Goal: Transaction & Acquisition: Book appointment/travel/reservation

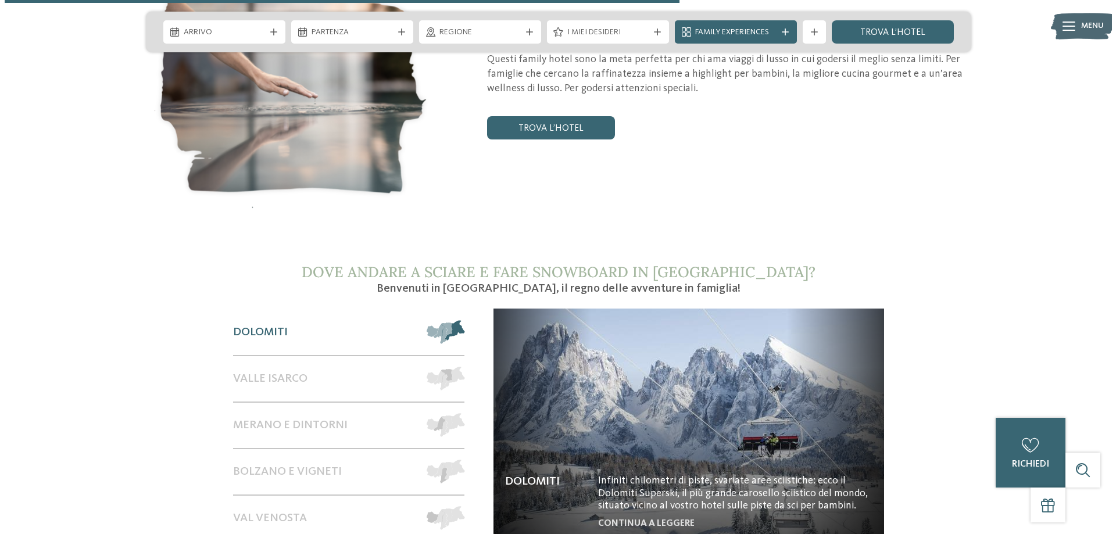
scroll to position [1859, 0]
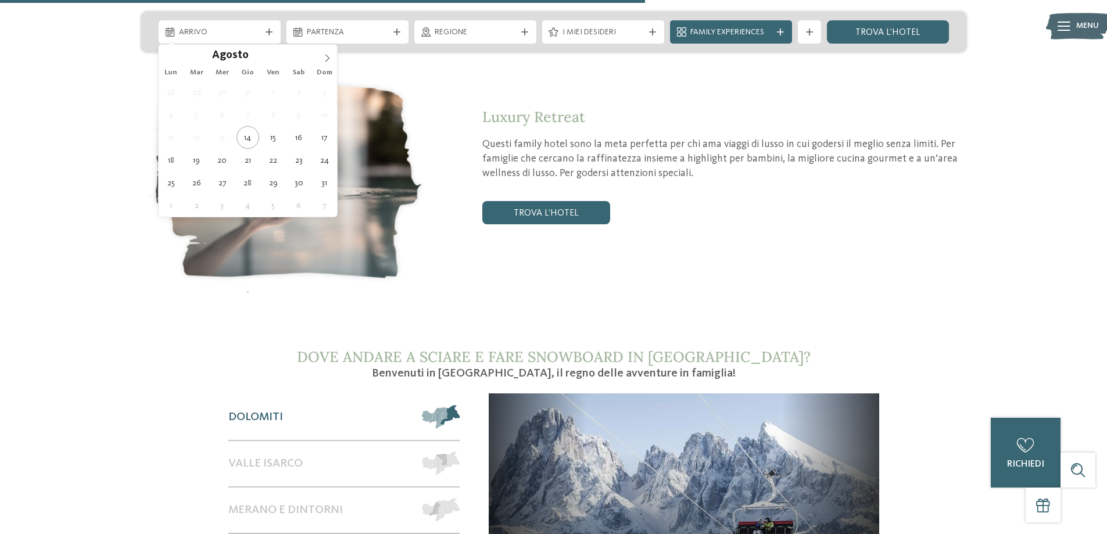
click at [273, 33] on div at bounding box center [269, 31] width 12 height 7
click at [328, 59] on icon at bounding box center [327, 58] width 8 height 8
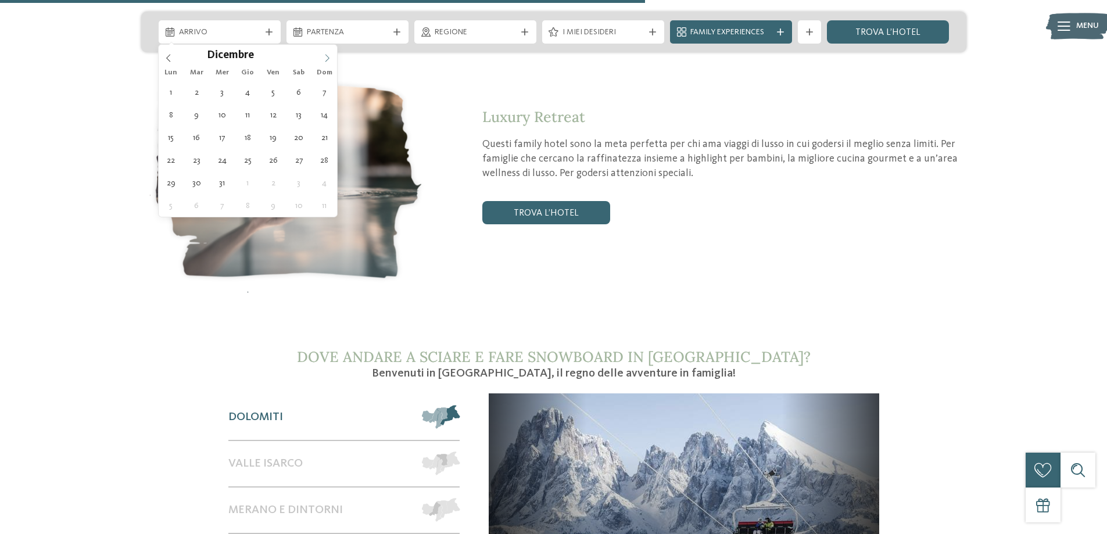
type input "****"
click at [328, 59] on icon at bounding box center [327, 58] width 8 height 8
type div "13.02.2026"
type input "****"
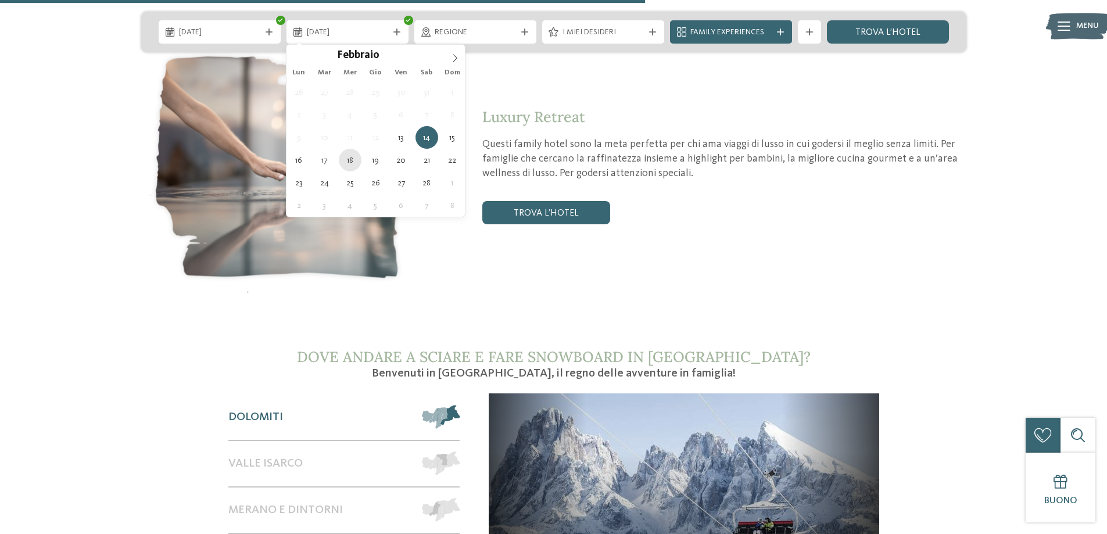
type div "18.02.2026"
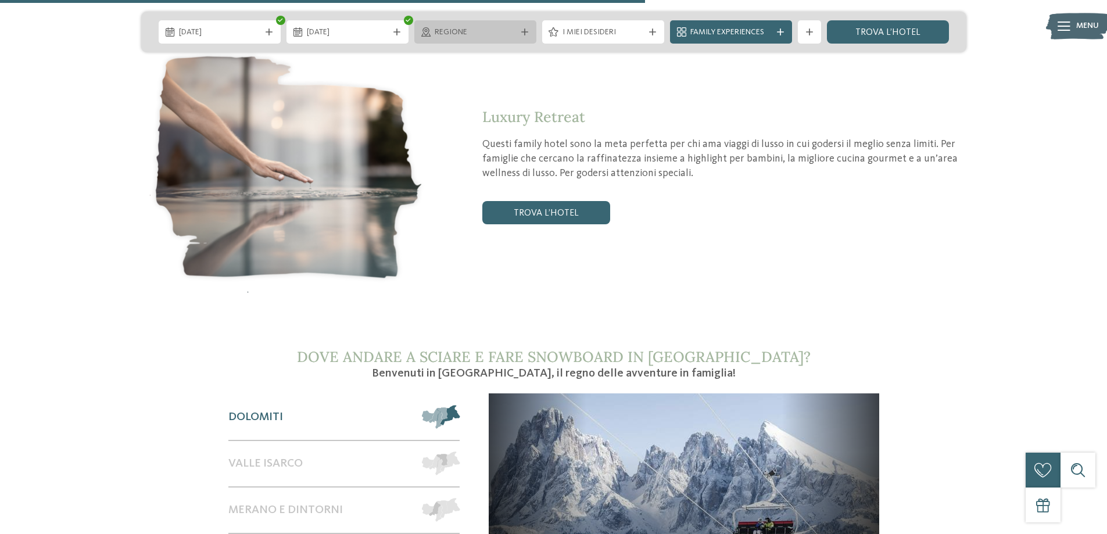
click at [484, 34] on span "Regione" at bounding box center [475, 33] width 81 height 12
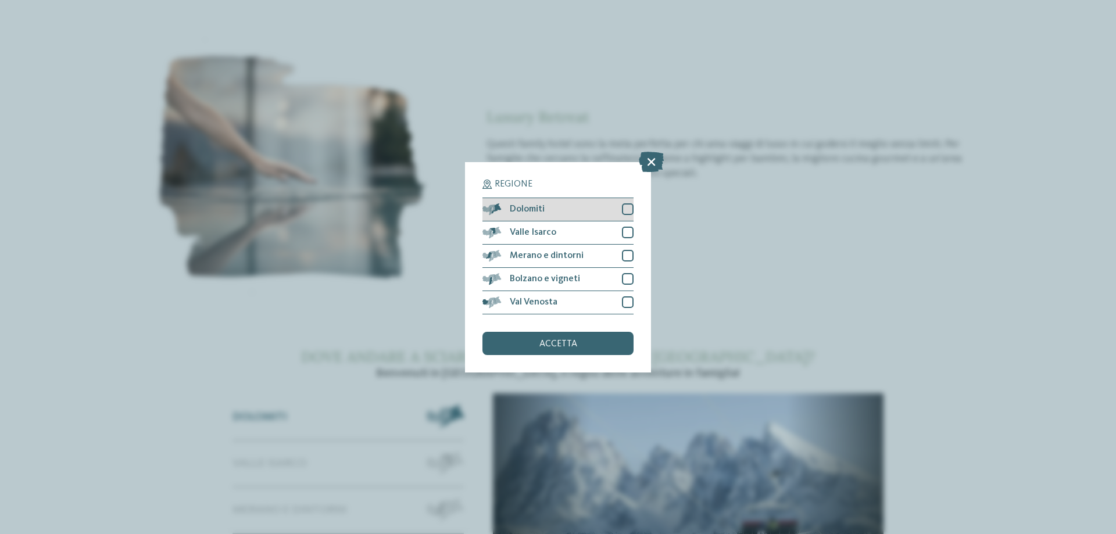
click at [629, 209] on div at bounding box center [628, 209] width 12 height 12
click at [563, 344] on span "accetta" at bounding box center [558, 343] width 38 height 9
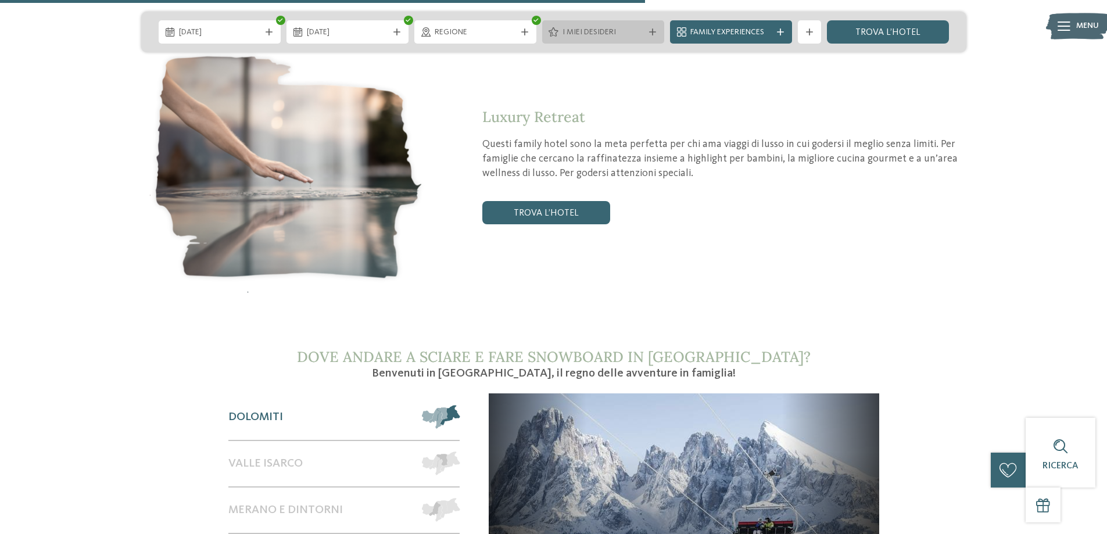
click at [615, 37] on span "I miei desideri" at bounding box center [602, 33] width 81 height 12
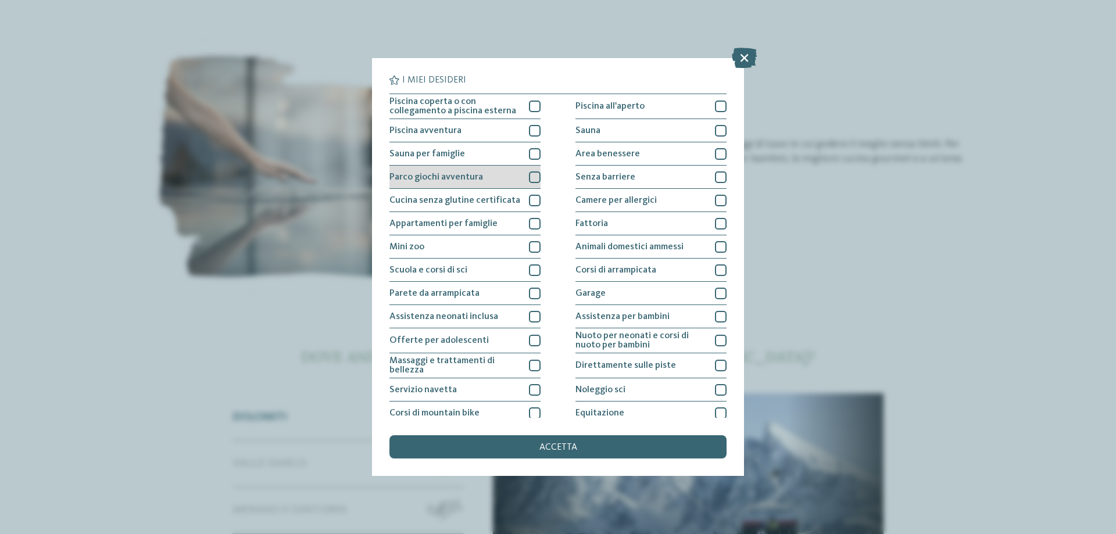
click at [529, 175] on div at bounding box center [535, 177] width 12 height 12
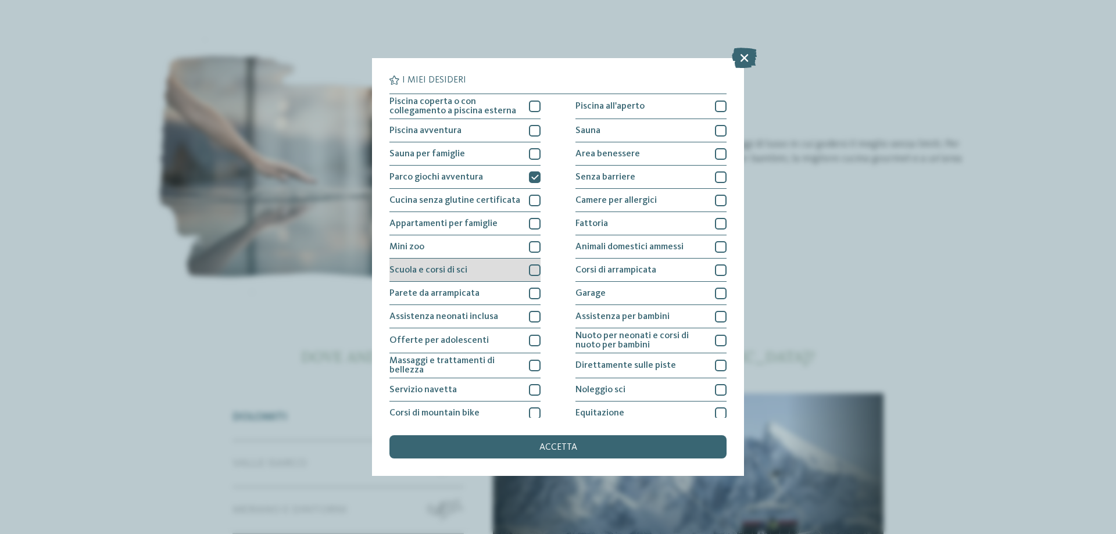
click at [532, 270] on div at bounding box center [535, 270] width 12 height 12
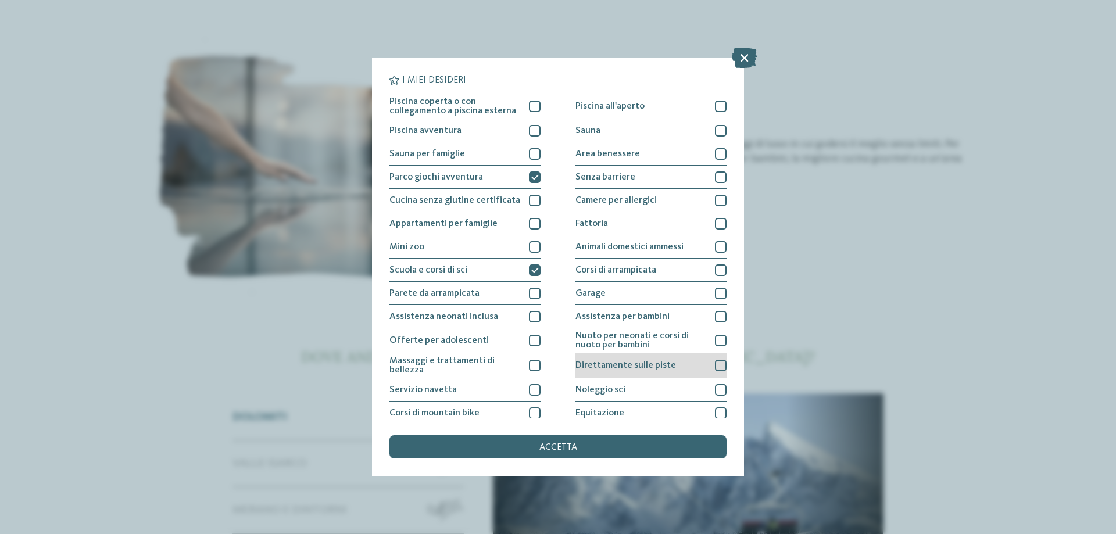
click at [715, 363] on div at bounding box center [721, 366] width 12 height 12
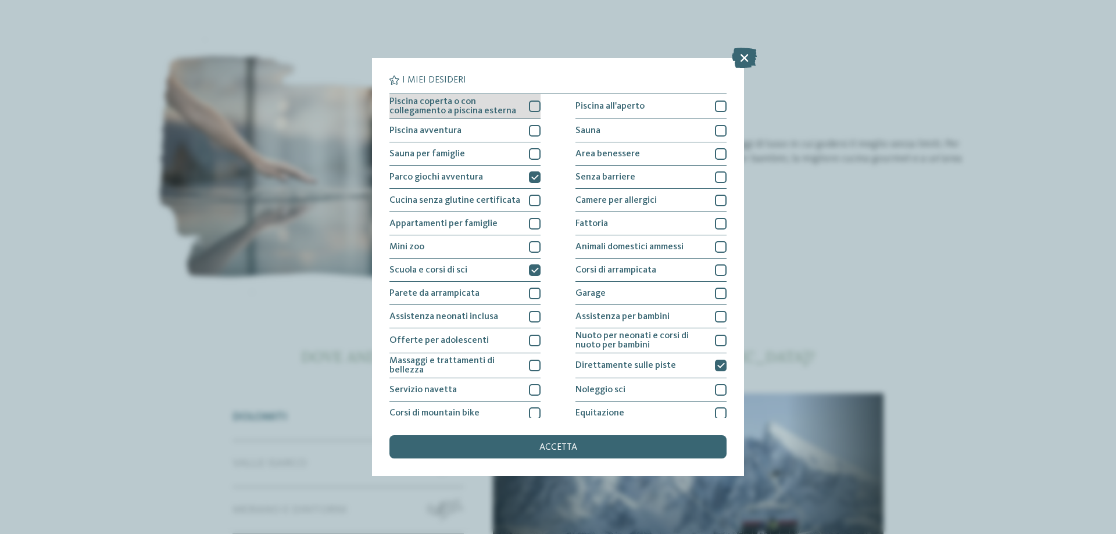
click at [535, 102] on div at bounding box center [535, 107] width 12 height 12
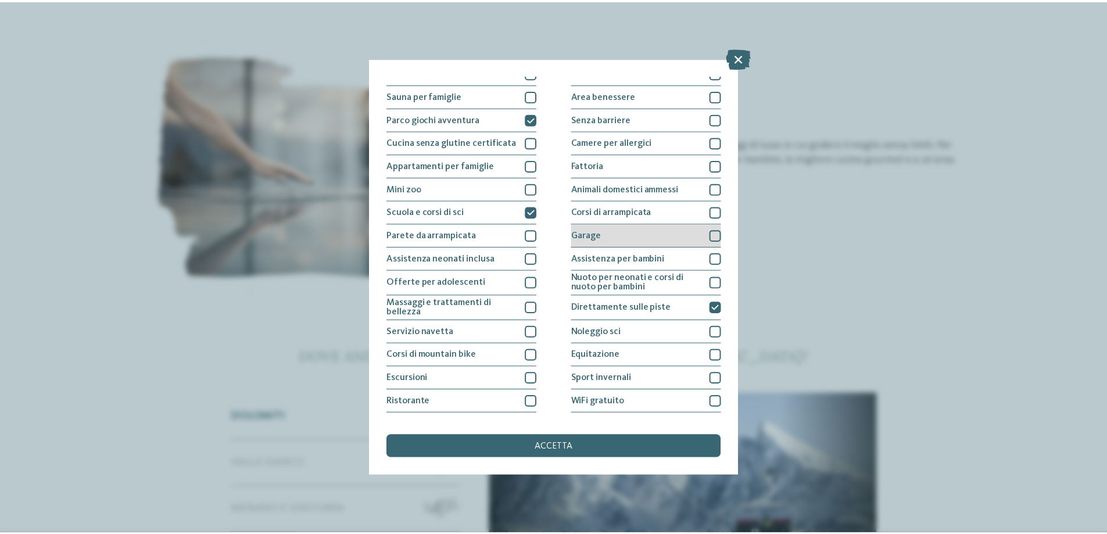
scroll to position [77, 0]
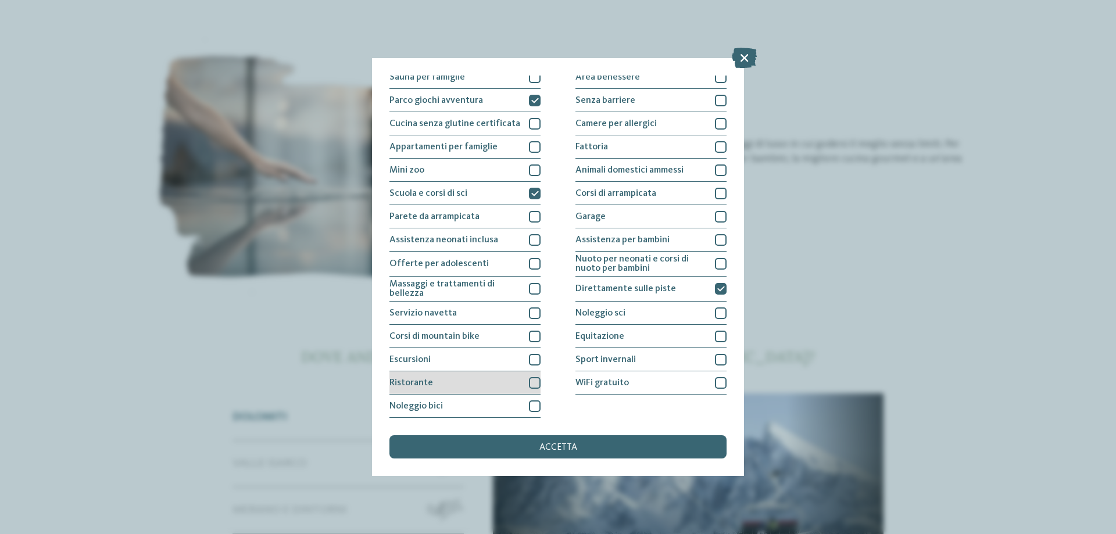
click at [534, 382] on div at bounding box center [535, 383] width 12 height 12
click at [715, 382] on div at bounding box center [721, 383] width 12 height 12
click at [533, 444] on div "accetta" at bounding box center [557, 446] width 337 height 23
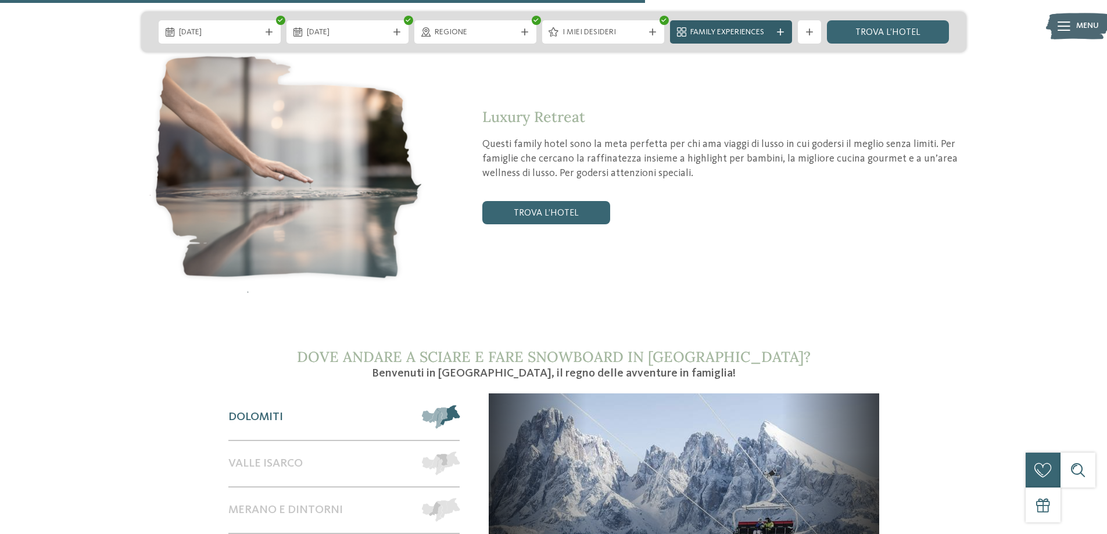
click at [760, 35] on span "Family Experiences" at bounding box center [730, 33] width 81 height 12
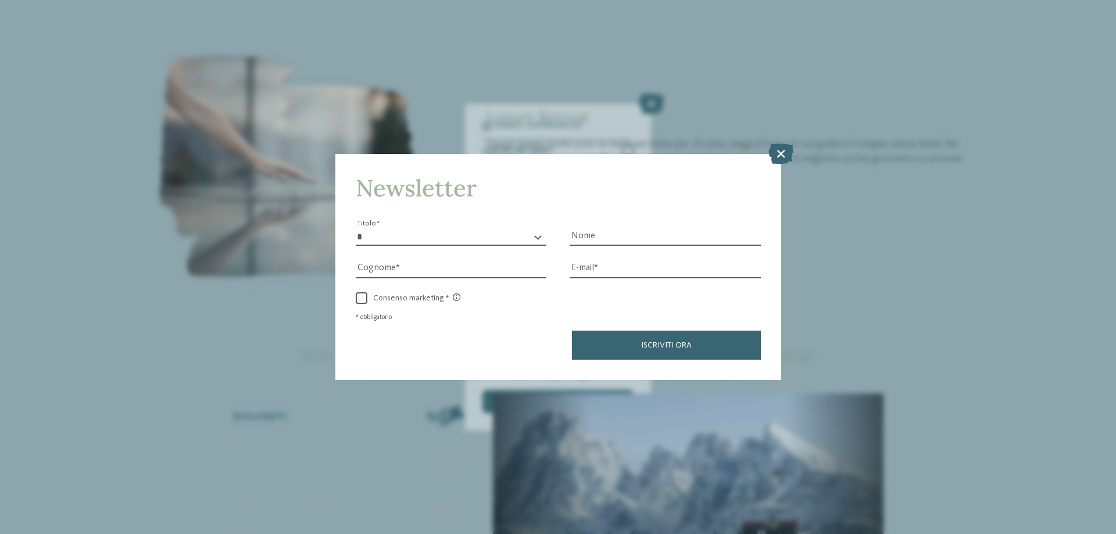
click at [539, 237] on div "* ****** ******* ******** ****** Titolo" at bounding box center [451, 236] width 191 height 17
click at [783, 152] on icon at bounding box center [780, 154] width 25 height 20
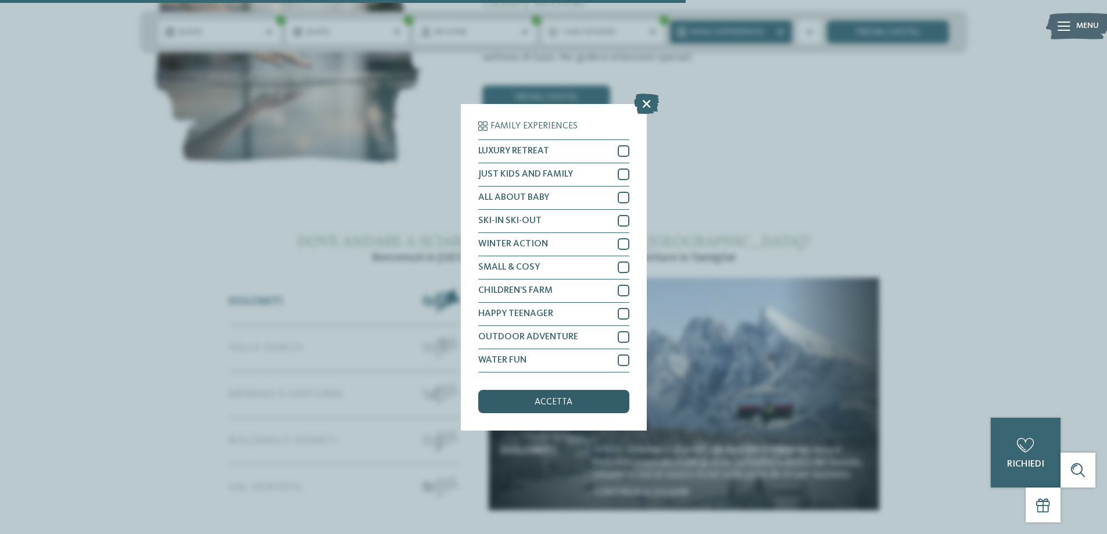
scroll to position [1976, 0]
click at [843, 222] on div "Family Experiences LUXURY RETREAT JUST KIDS AND FAMILY" at bounding box center [553, 267] width 1107 height 534
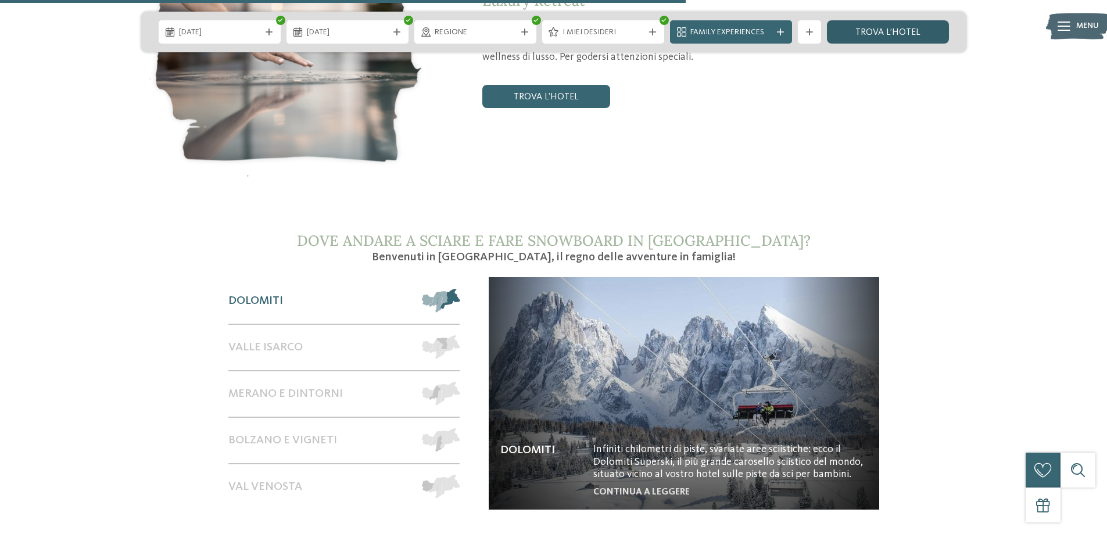
click at [896, 28] on link "trova l’hotel" at bounding box center [888, 31] width 122 height 23
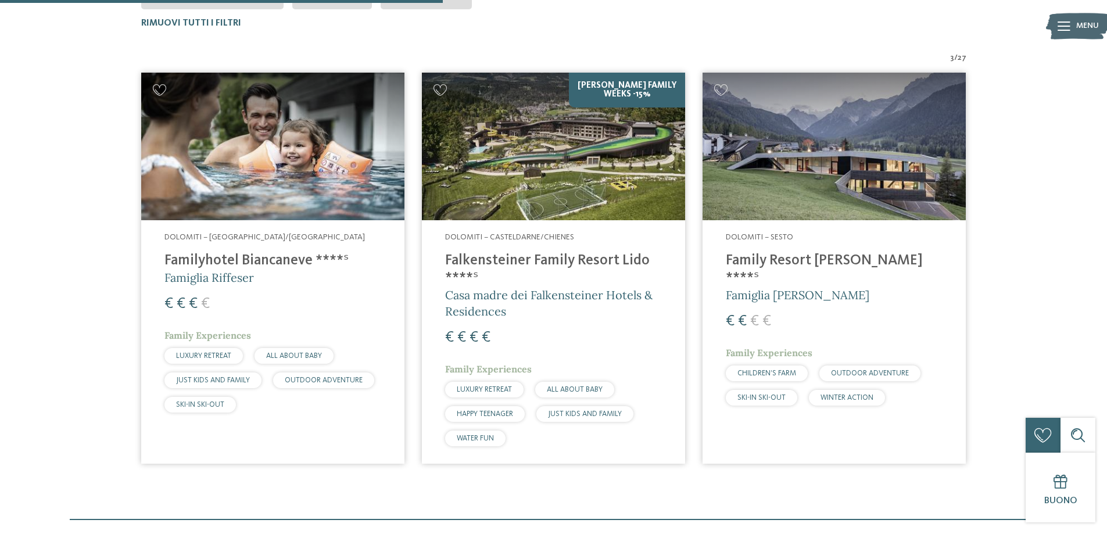
click at [230, 268] on h4 "Familyhotel Biancaneve ****ˢ" at bounding box center [272, 260] width 217 height 17
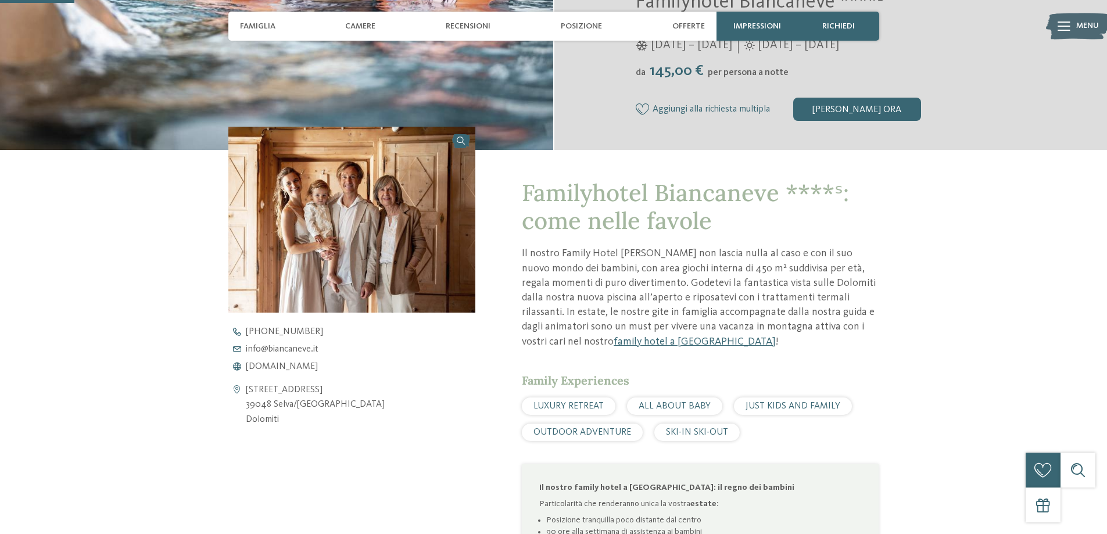
scroll to position [407, 0]
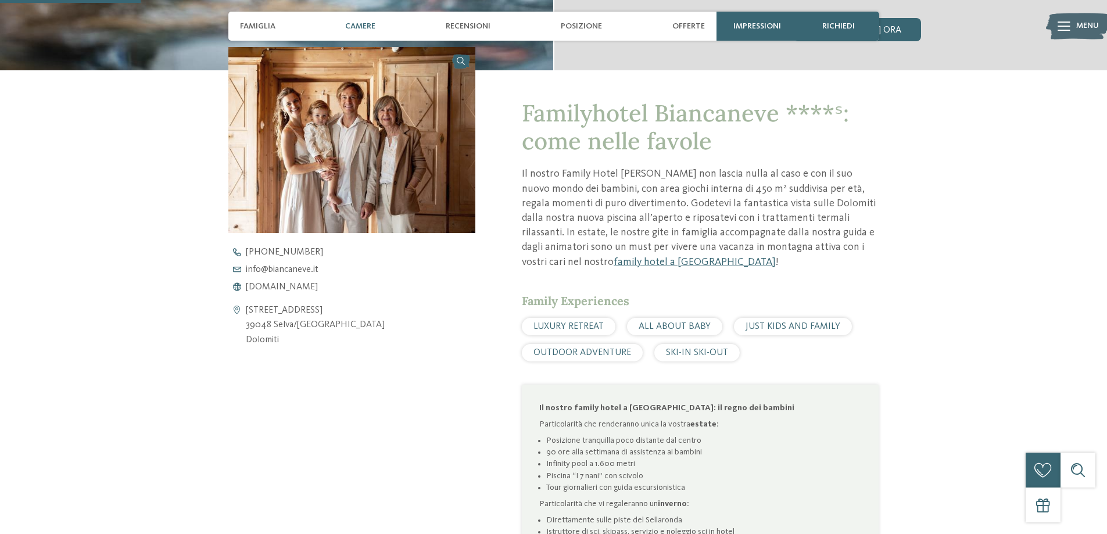
click at [360, 26] on span "Camere" at bounding box center [360, 26] width 30 height 10
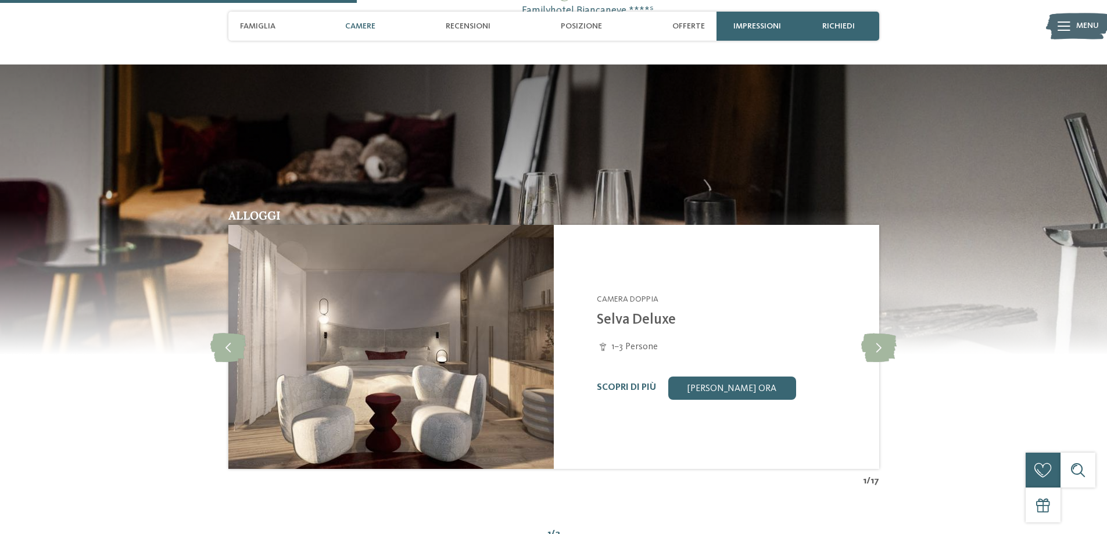
scroll to position [1033, 0]
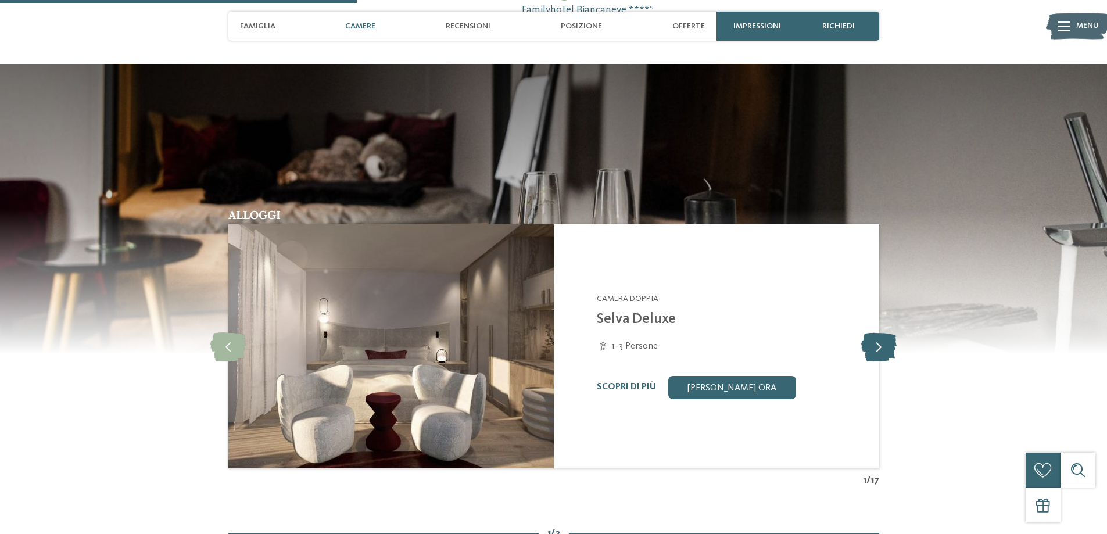
click at [879, 349] on icon at bounding box center [878, 346] width 35 height 29
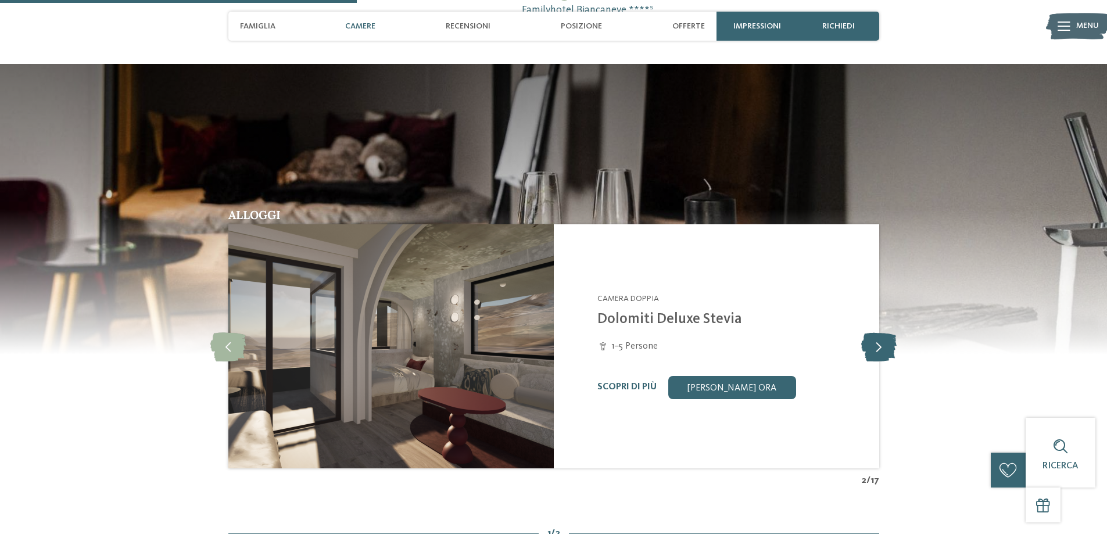
click at [879, 349] on icon at bounding box center [878, 346] width 35 height 29
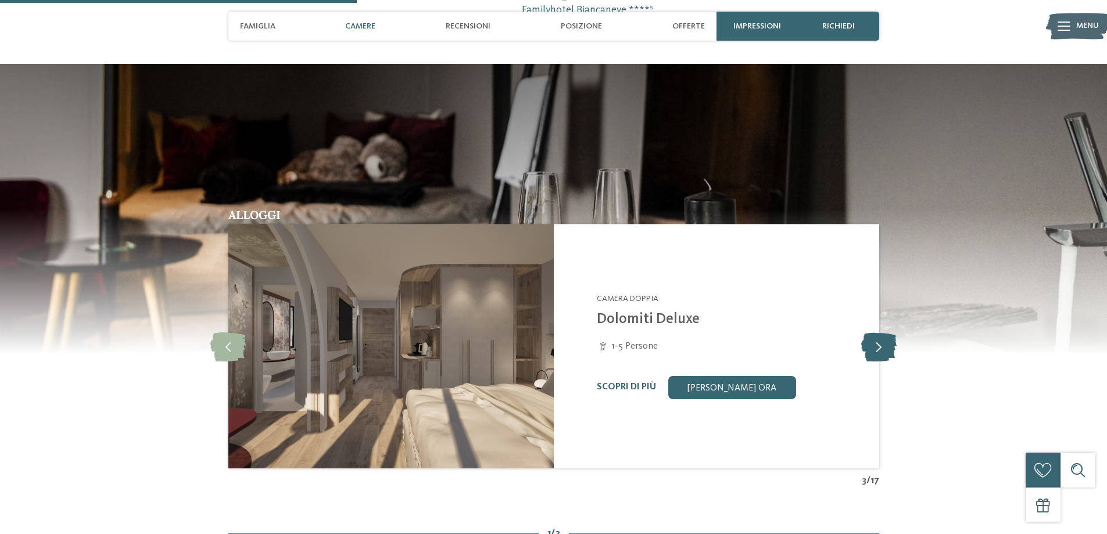
click at [879, 349] on icon at bounding box center [878, 346] width 35 height 29
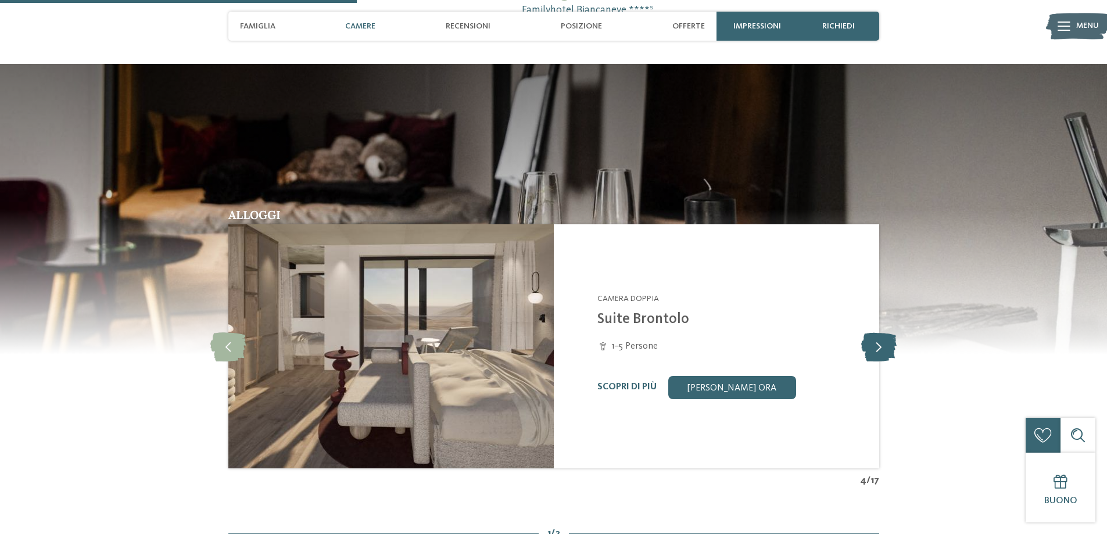
click at [879, 349] on icon at bounding box center [878, 346] width 35 height 29
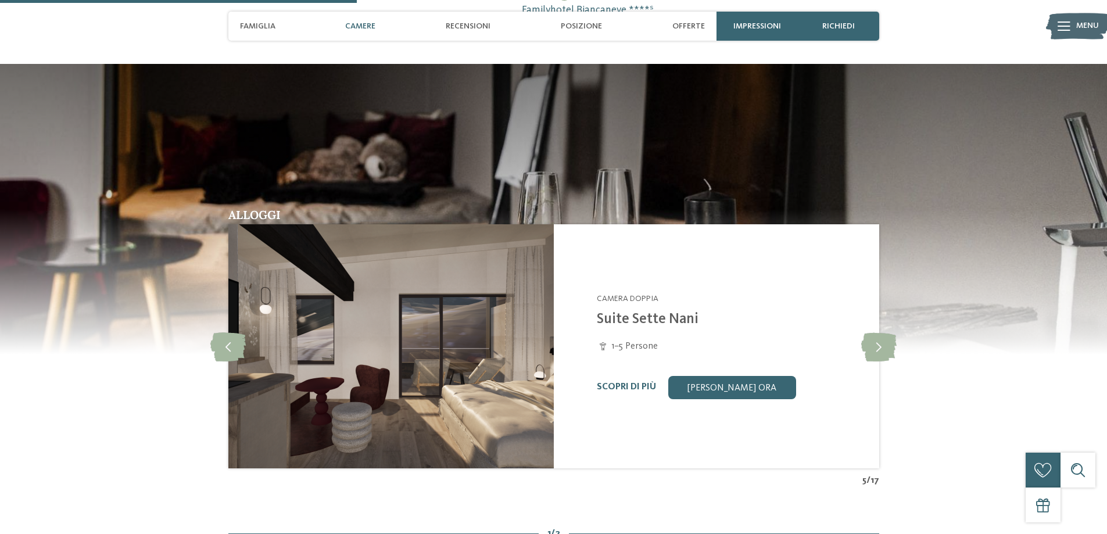
click at [906, 222] on div "Alloggi Camera doppia 6" at bounding box center [554, 348] width 790 height 278
click at [806, 170] on img at bounding box center [553, 208] width 1107 height 291
click at [633, 387] on link "Scopri di più" at bounding box center [626, 386] width 59 height 9
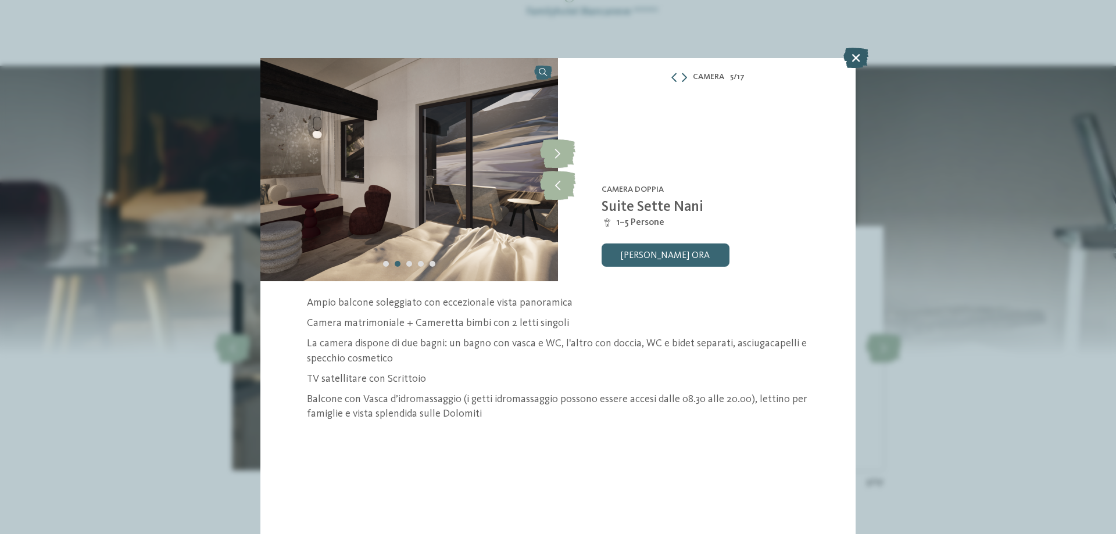
click at [853, 55] on icon at bounding box center [855, 58] width 25 height 20
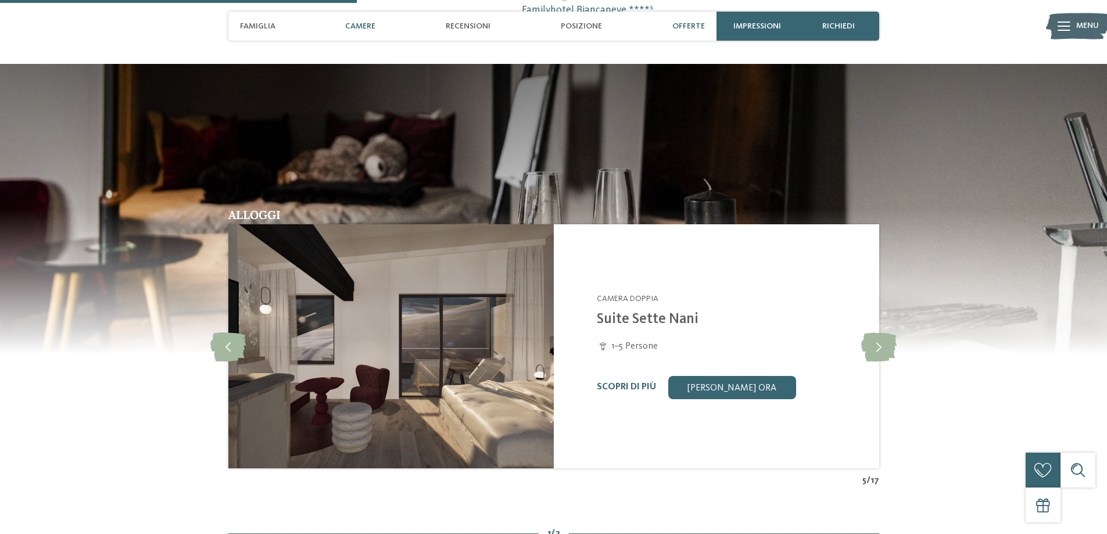
click at [697, 27] on span "Offerte" at bounding box center [688, 26] width 33 height 10
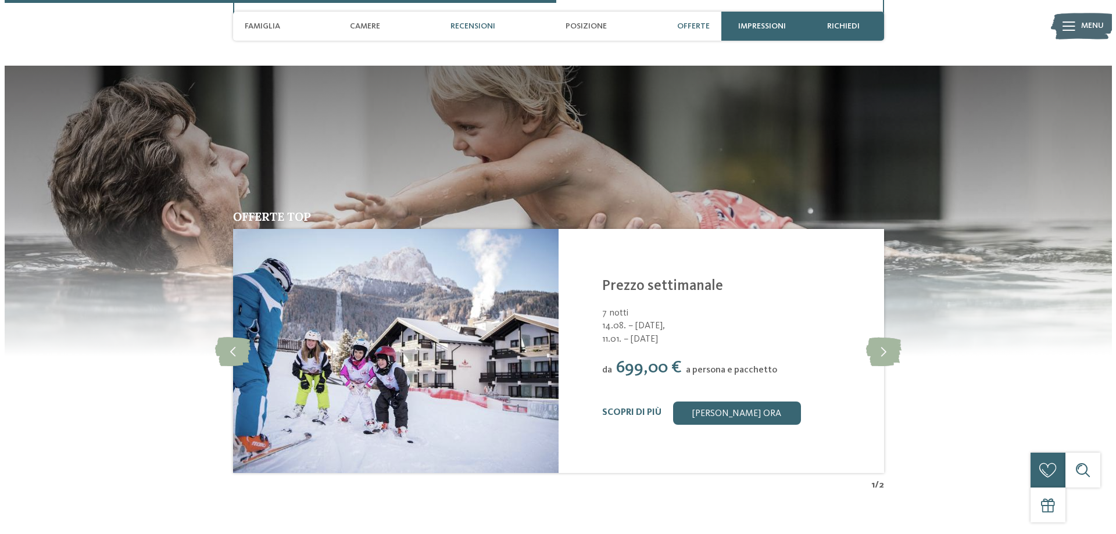
scroll to position [1680, 0]
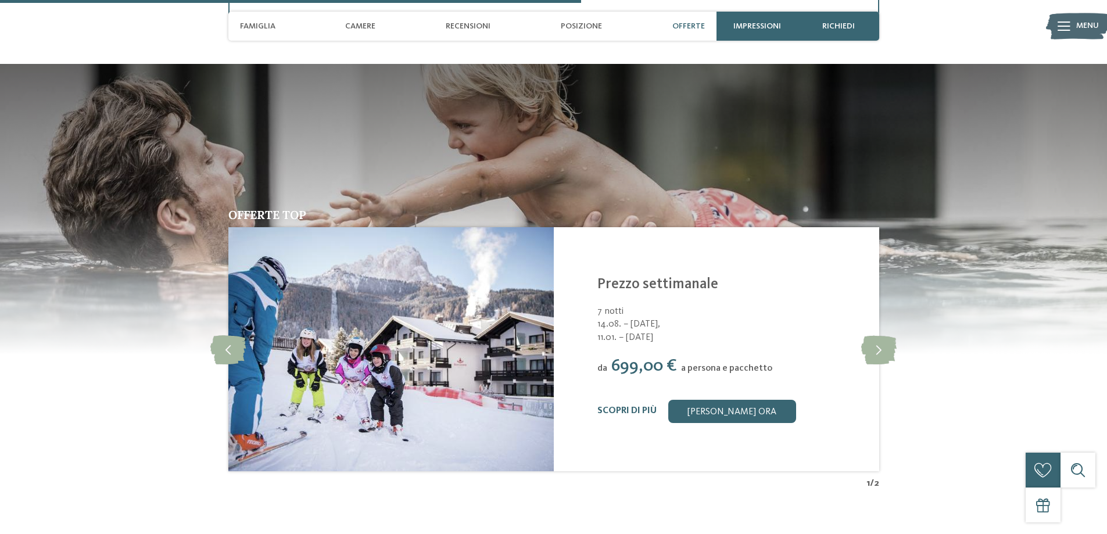
click at [644, 405] on div "Scopri di più Richiedi ora" at bounding box center [730, 411] width 267 height 23
click at [630, 408] on link "Scopri di più" at bounding box center [626, 410] width 59 height 9
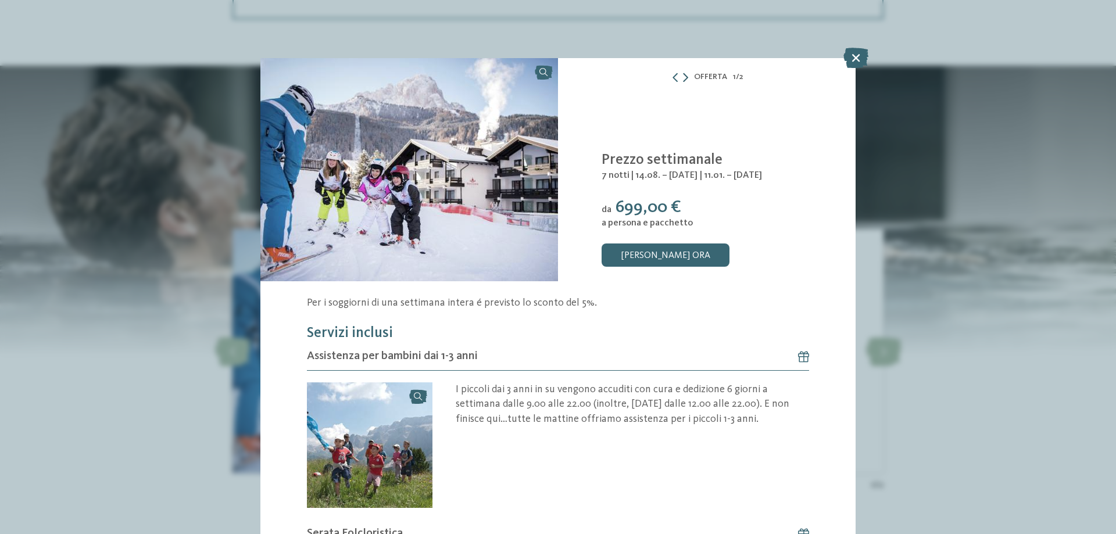
click at [683, 77] on icon at bounding box center [685, 77] width 5 height 9
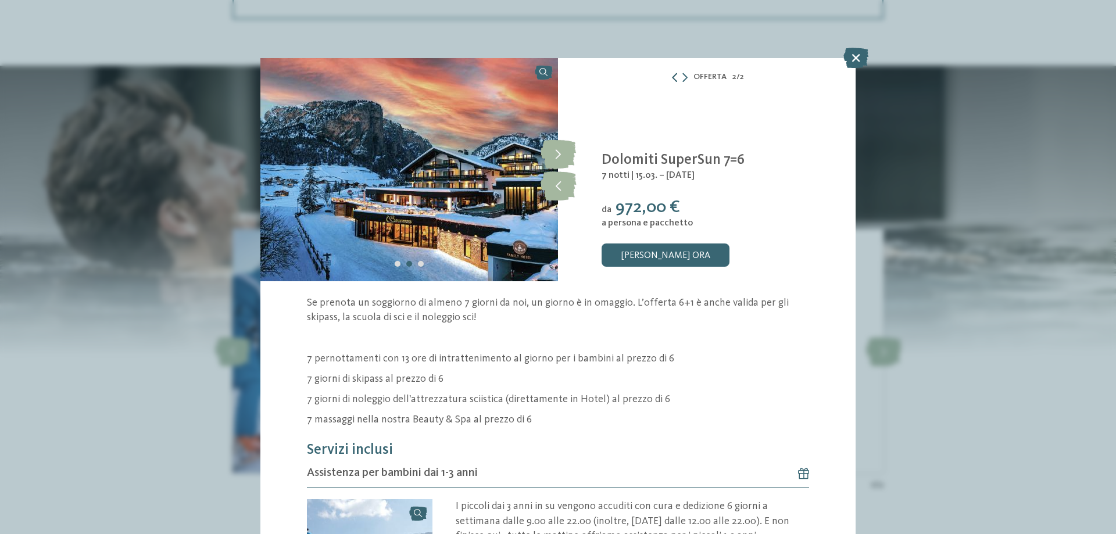
click at [670, 77] on icon at bounding box center [674, 77] width 9 height 9
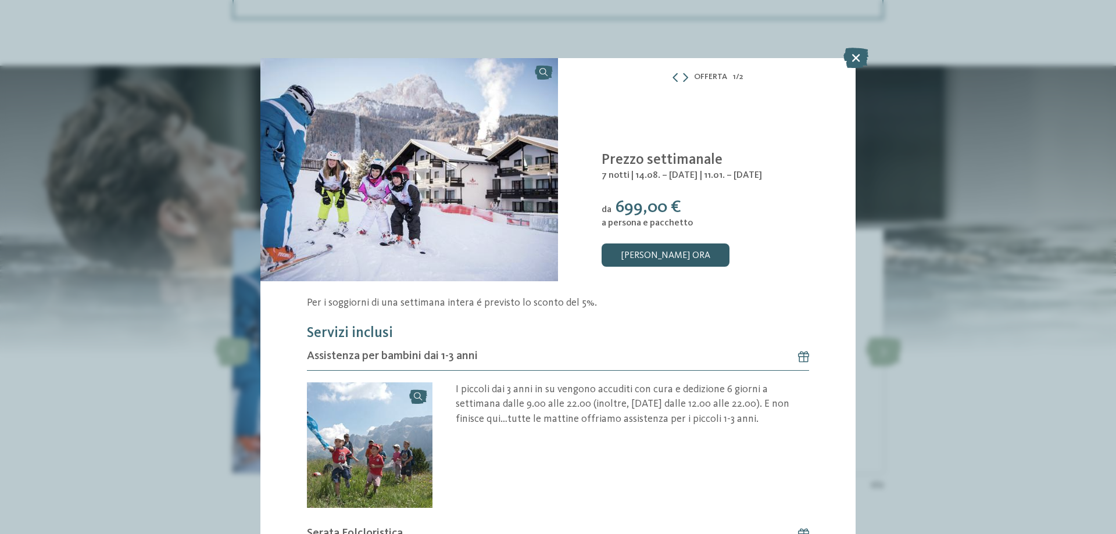
click at [636, 253] on link "[PERSON_NAME] ora" at bounding box center [665, 254] width 128 height 23
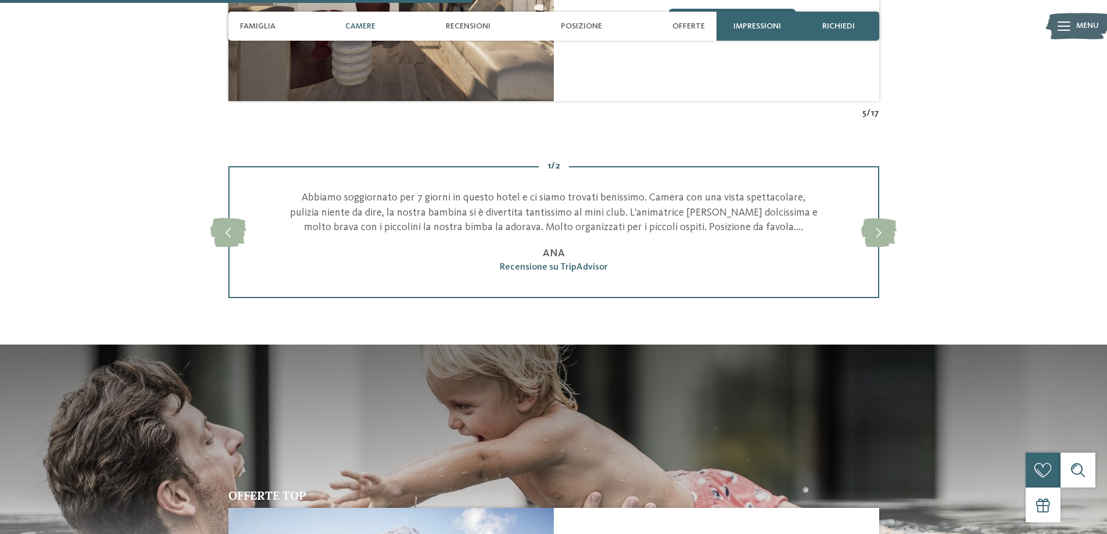
scroll to position [1381, 0]
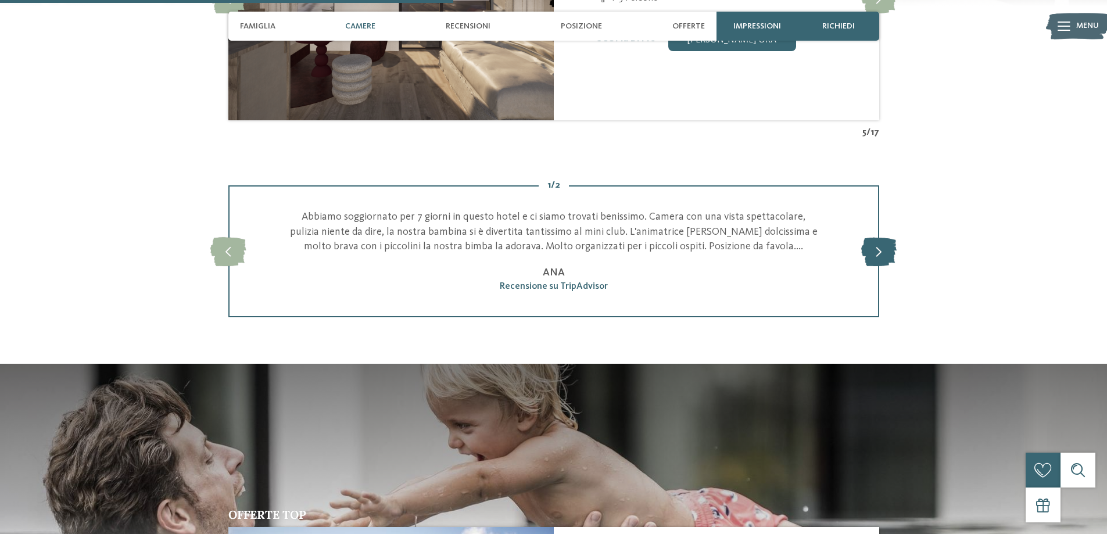
click at [883, 252] on icon at bounding box center [878, 251] width 35 height 29
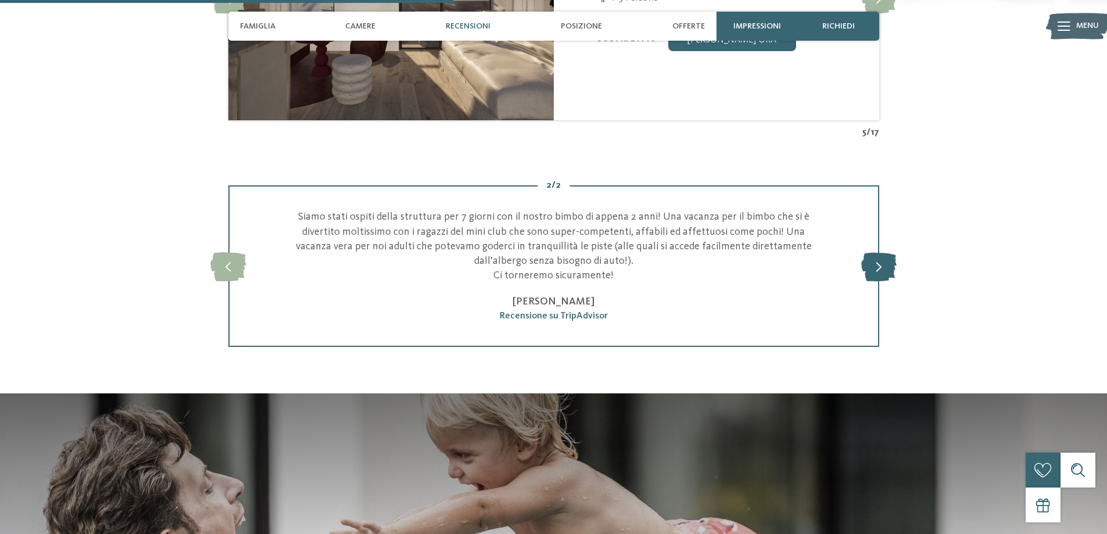
click at [883, 252] on icon at bounding box center [878, 266] width 35 height 29
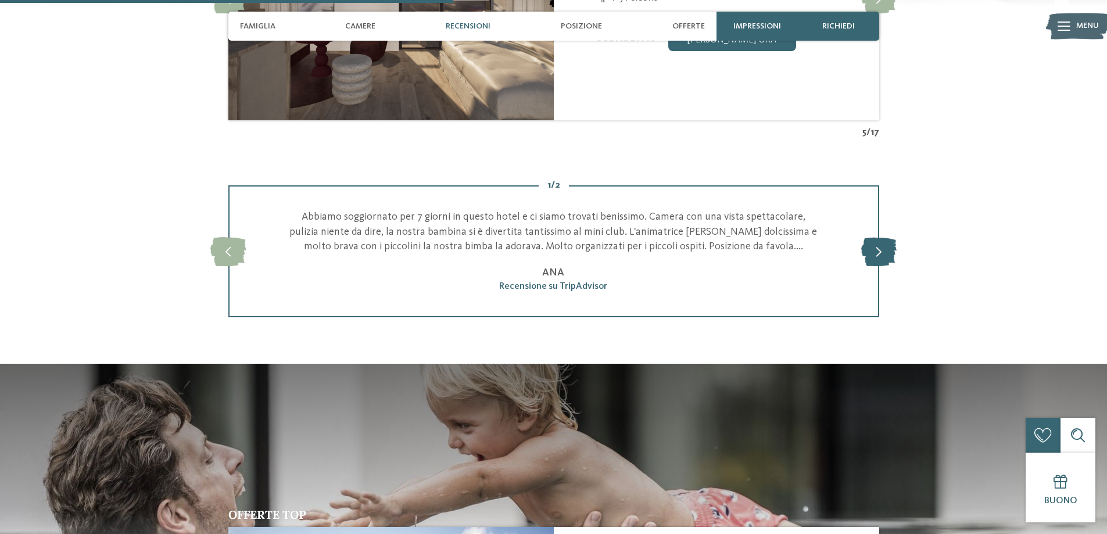
click at [883, 252] on icon at bounding box center [878, 251] width 35 height 29
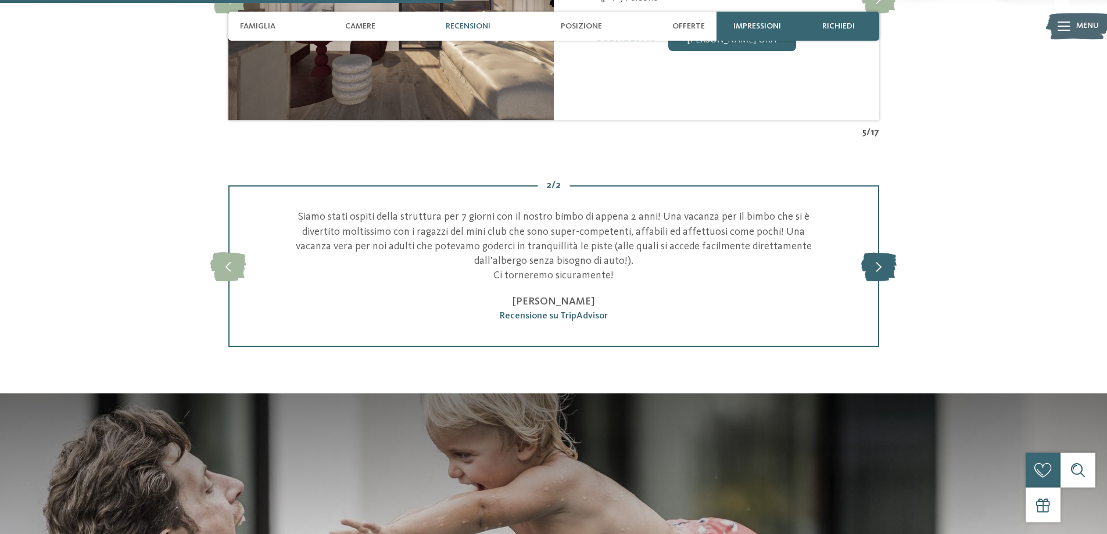
click at [883, 252] on icon at bounding box center [878, 266] width 35 height 29
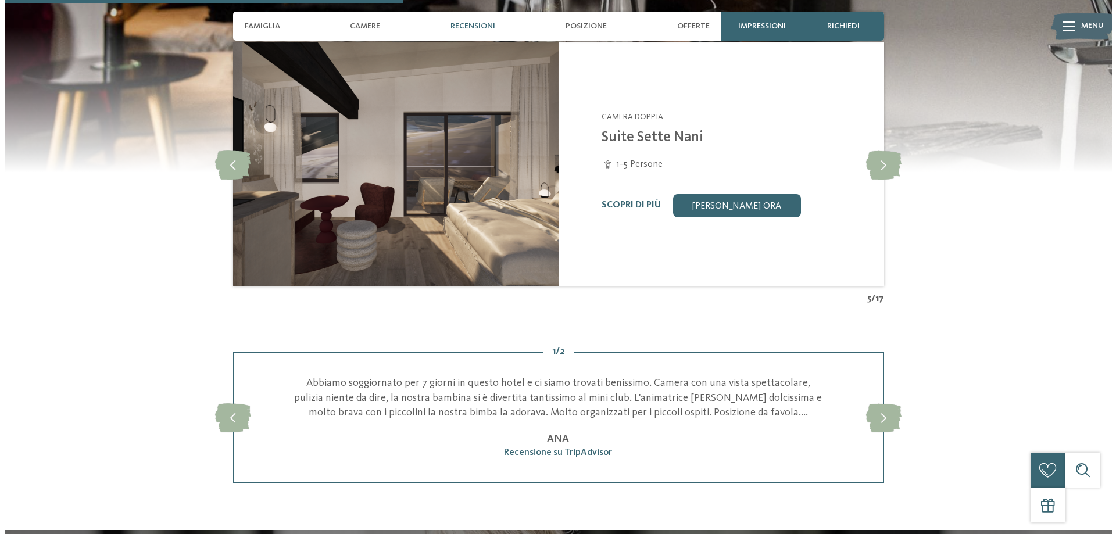
scroll to position [1090, 0]
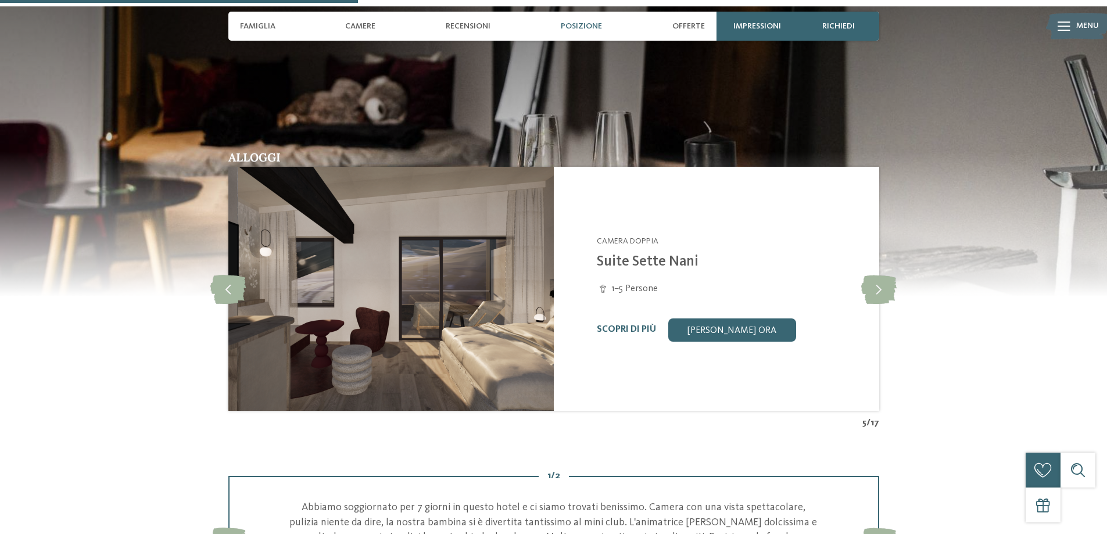
click at [589, 27] on span "Posizione" at bounding box center [581, 26] width 41 height 10
click at [585, 25] on span "Posizione" at bounding box center [581, 26] width 41 height 10
click at [1062, 24] on icon at bounding box center [1063, 25] width 13 height 9
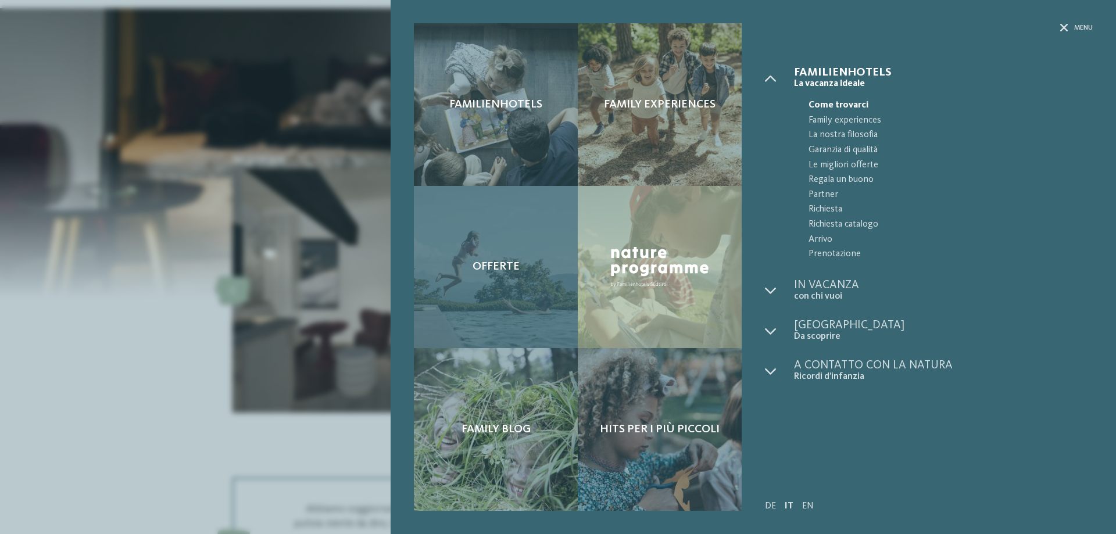
click at [486, 265] on span "Offerte" at bounding box center [495, 267] width 47 height 14
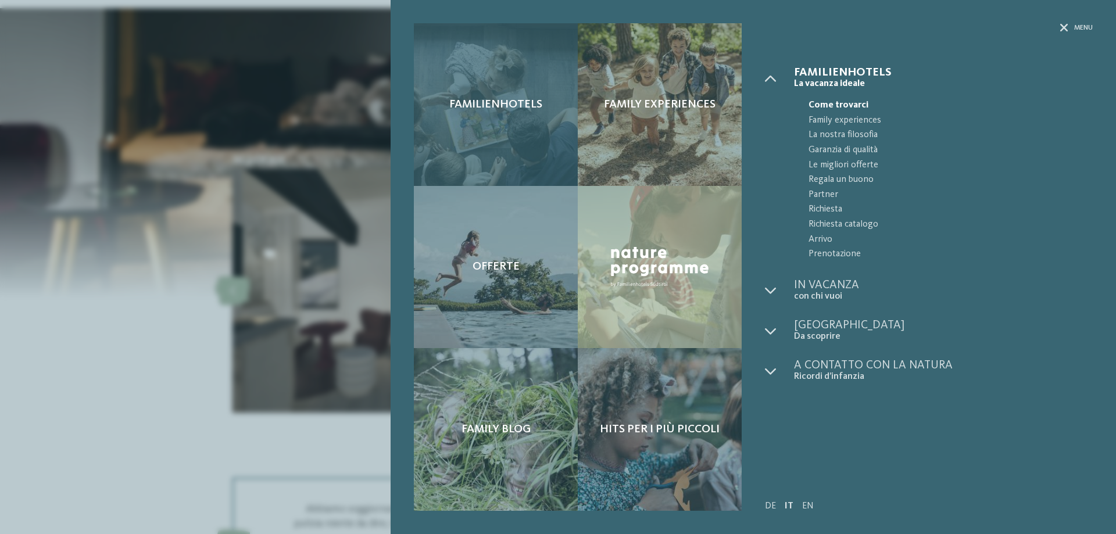
click at [489, 104] on span "Familienhotels" at bounding box center [495, 105] width 93 height 14
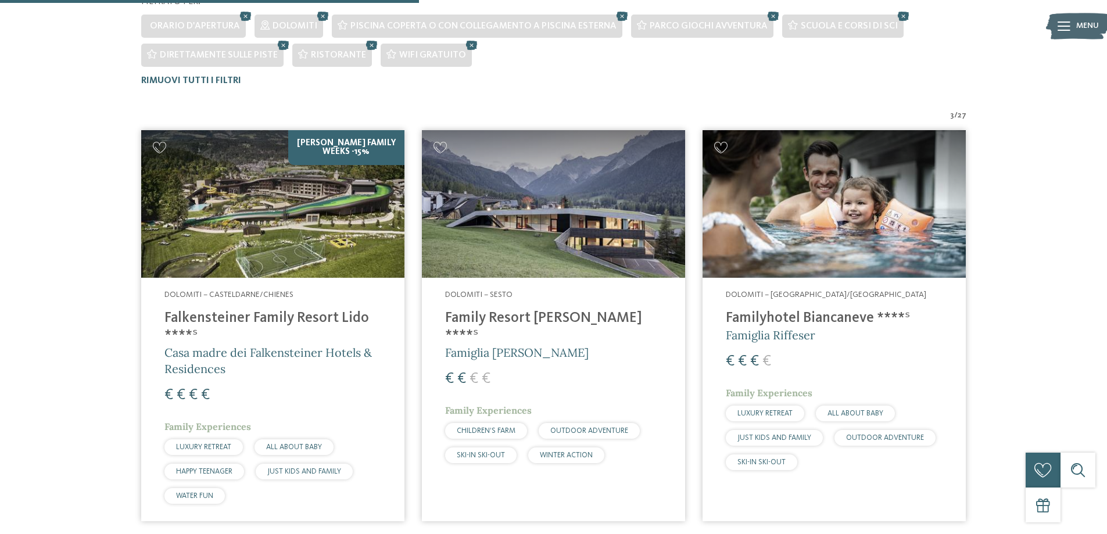
scroll to position [410, 0]
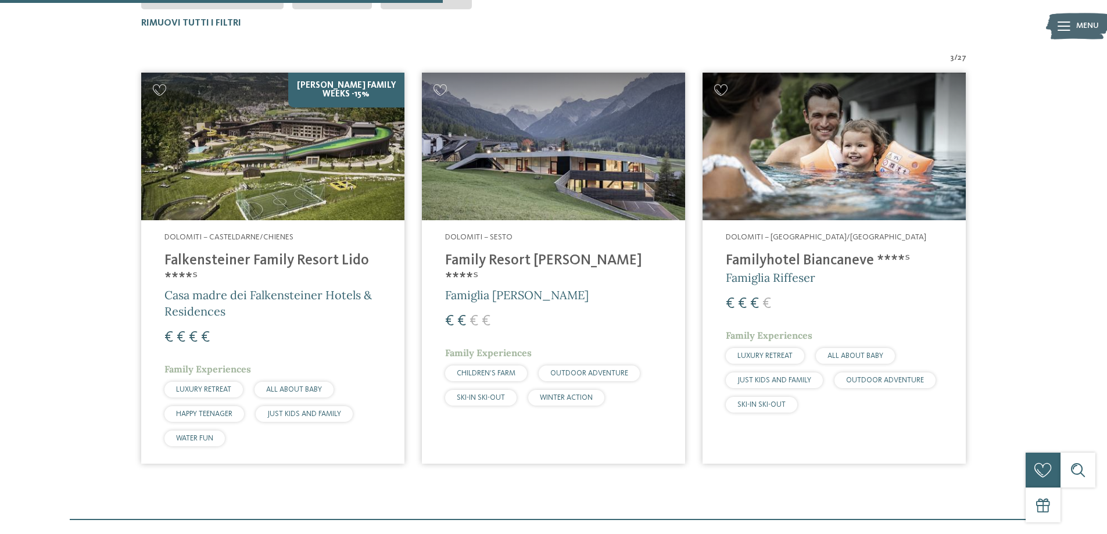
click at [486, 259] on h4 "Family Resort [PERSON_NAME] ****ˢ" at bounding box center [553, 269] width 217 height 35
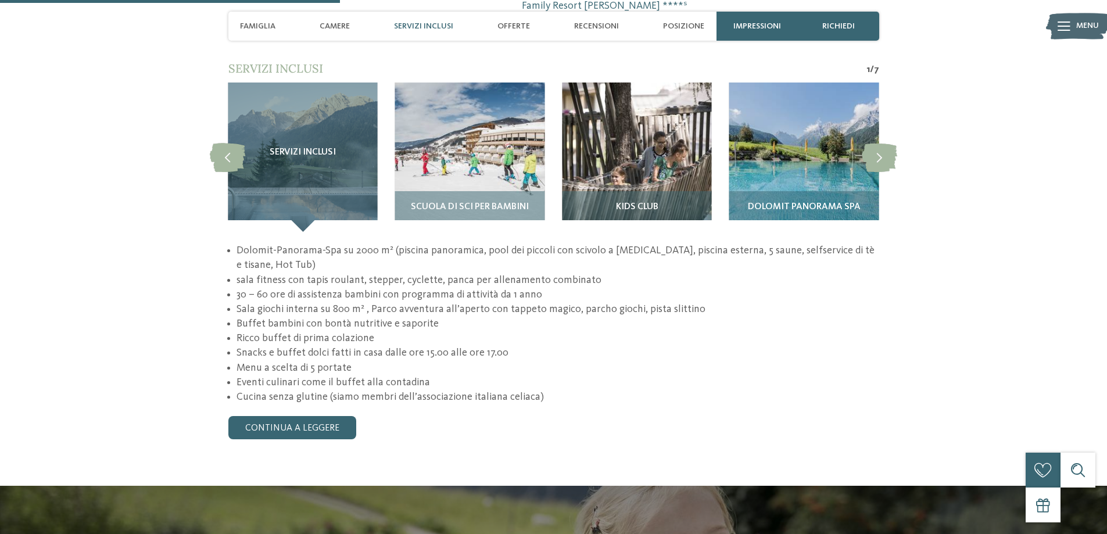
scroll to position [1162, 0]
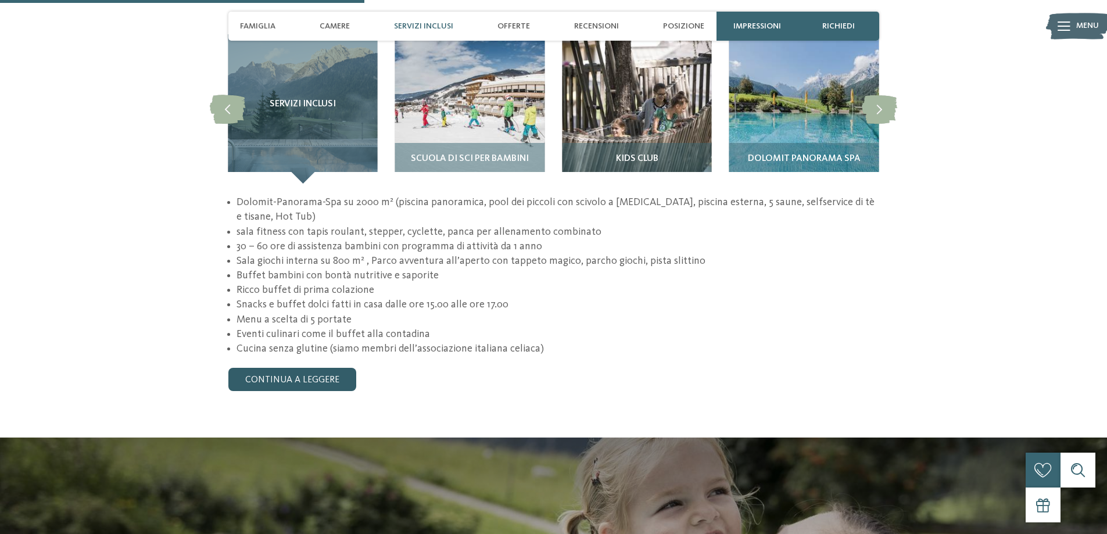
click at [317, 368] on link "continua a leggere" at bounding box center [292, 379] width 128 height 23
